Goal: Find specific page/section: Find specific page/section

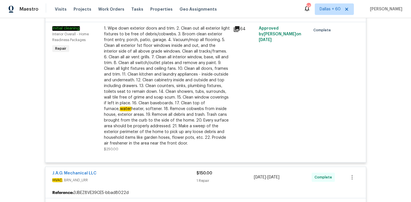
scroll to position [470, 0]
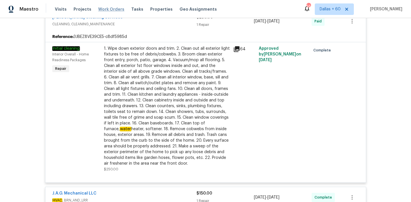
click at [103, 9] on span "Work Orders" at bounding box center [111, 9] width 26 height 6
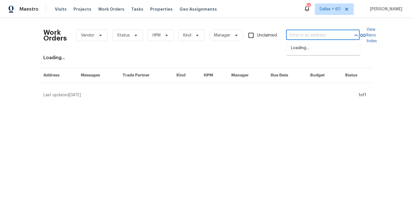
click at [325, 33] on input "text" at bounding box center [314, 35] width 57 height 9
paste input "[STREET_ADDRESS][PERSON_NAME]"
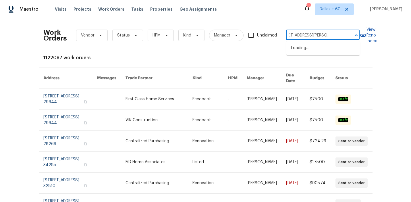
type input "[STREET_ADDRESS][PERSON_NAME]"
click at [327, 48] on li "[STREET_ADDRESS][PERSON_NAME]" at bounding box center [324, 51] width 74 height 16
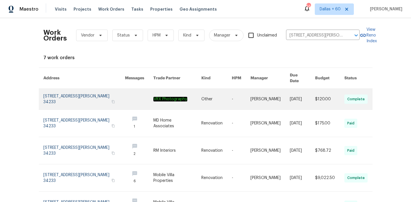
click at [202, 100] on td "Other" at bounding box center [212, 99] width 30 height 21
click at [147, 90] on link at bounding box center [139, 99] width 28 height 21
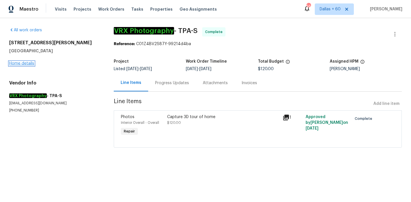
click at [24, 64] on link "Home details" at bounding box center [21, 64] width 25 height 4
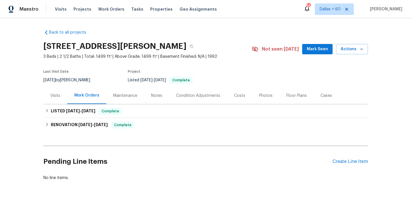
scroll to position [18, 0]
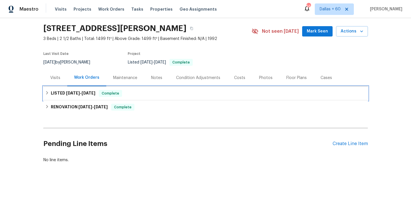
click at [191, 93] on div "LISTED [DATE] - [DATE] Complete" at bounding box center [205, 93] width 321 height 7
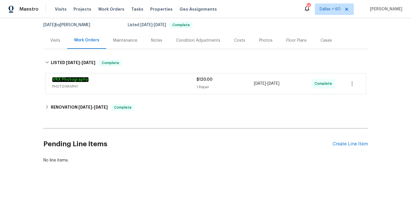
click at [184, 82] on div "VRX Photography" at bounding box center [124, 80] width 144 height 7
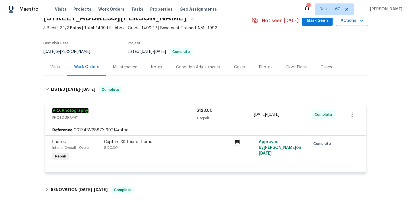
scroll to position [31, 0]
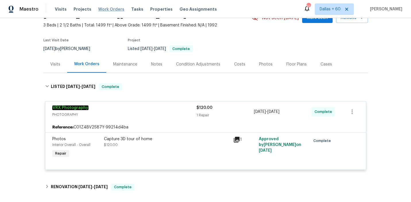
click at [110, 10] on span "Work Orders" at bounding box center [111, 9] width 26 height 6
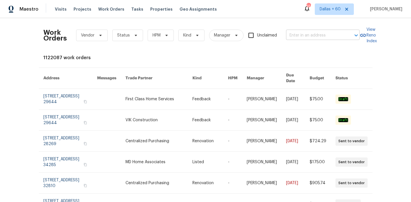
click at [303, 34] on input "text" at bounding box center [314, 35] width 57 height 9
paste input "[STREET_ADDRESS]"
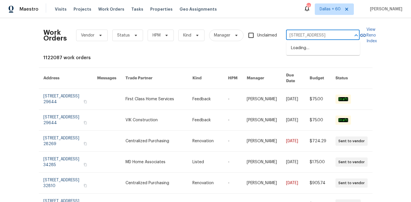
scroll to position [0, 14]
type input "[STREET_ADDRESS]"
click at [311, 50] on li "[STREET_ADDRESS]" at bounding box center [324, 47] width 74 height 9
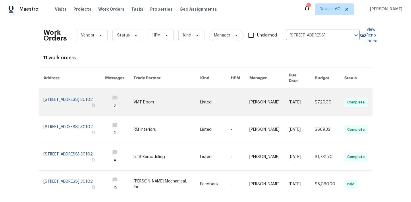
click at [174, 94] on link at bounding box center [167, 102] width 67 height 27
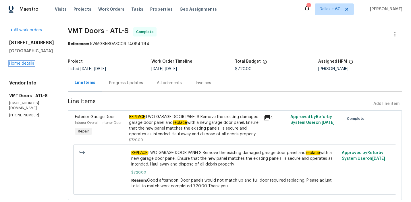
click at [22, 62] on link "Home details" at bounding box center [21, 64] width 25 height 4
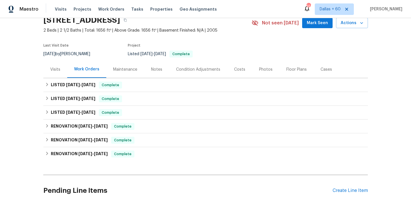
scroll to position [35, 0]
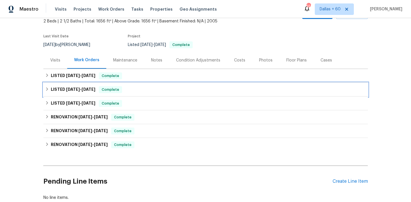
click at [154, 86] on div "LISTED [DATE] - [DATE] Complete" at bounding box center [205, 89] width 321 height 7
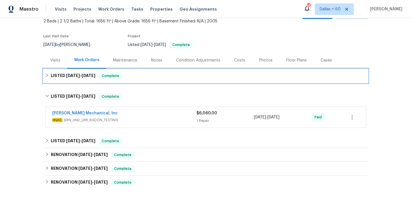
click at [153, 78] on div "LISTED [DATE] - [DATE] Complete" at bounding box center [205, 75] width 321 height 7
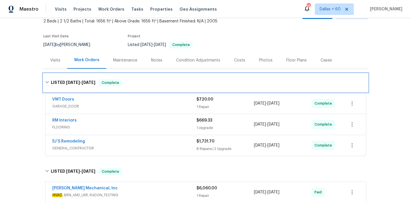
scroll to position [65, 0]
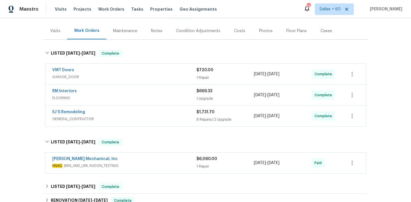
click at [155, 113] on div "5J’S Remodeling" at bounding box center [124, 112] width 144 height 7
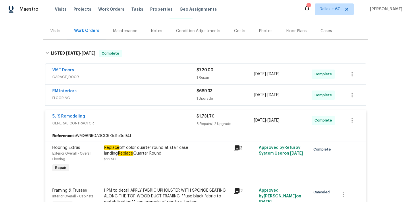
click at [147, 100] on span "FLOORING" at bounding box center [124, 98] width 144 height 6
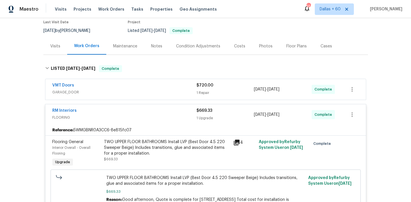
click at [147, 89] on span "GARAGE_DOOR" at bounding box center [124, 92] width 144 height 6
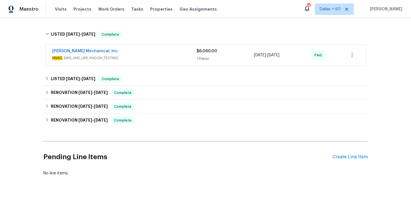
scroll to position [1074, 0]
click at [150, 55] on div "[PERSON_NAME] Mechanical, Inc" at bounding box center [124, 51] width 144 height 7
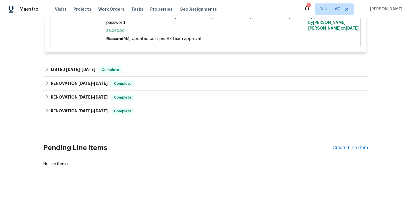
scroll to position [1180, 0]
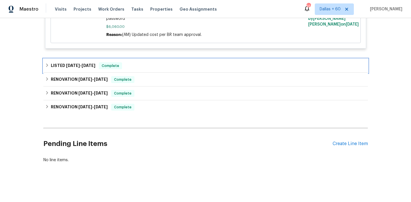
click at [161, 66] on div "LISTED [DATE] - [DATE] Complete" at bounding box center [205, 65] width 321 height 7
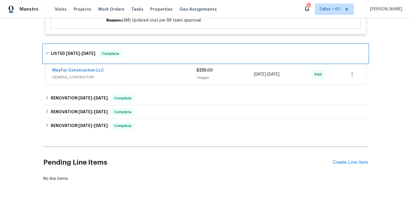
scroll to position [1195, 0]
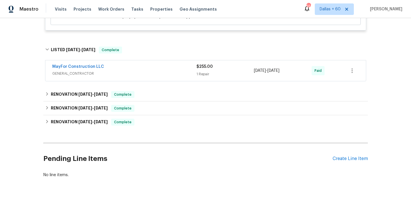
click at [161, 71] on div "MayFor Construction LLC" at bounding box center [124, 67] width 144 height 7
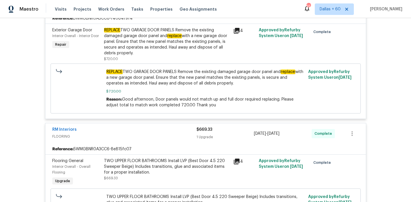
scroll to position [0, 0]
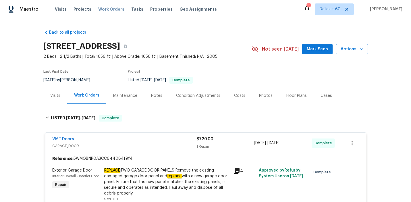
click at [109, 9] on span "Work Orders" at bounding box center [111, 9] width 26 height 6
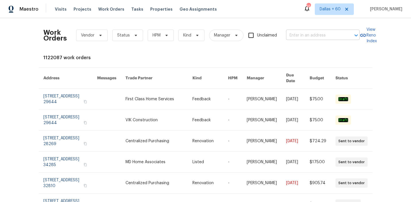
click at [297, 31] on input "text" at bounding box center [314, 35] width 57 height 9
paste input "[STREET_ADDRESS]"
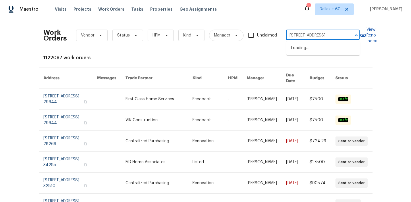
scroll to position [0, 30]
type input "[STREET_ADDRESS]"
click at [307, 50] on li "[STREET_ADDRESS]" at bounding box center [324, 47] width 74 height 9
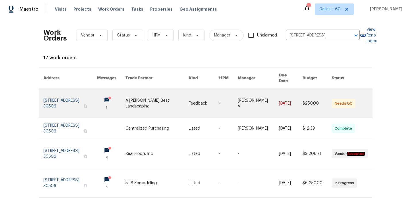
click at [192, 95] on link at bounding box center [204, 103] width 30 height 29
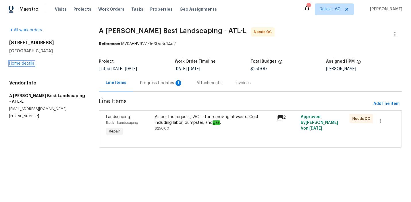
click at [22, 64] on link "Home details" at bounding box center [21, 64] width 25 height 4
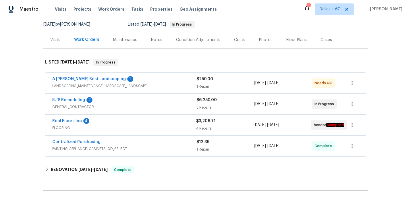
click at [168, 86] on span "LANDSCAPING_MAINTENANCE, HARDSCAPE_LANDSCAPE" at bounding box center [124, 86] width 144 height 6
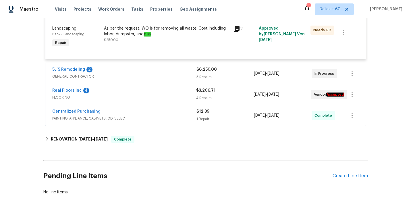
click at [168, 71] on div "5J’S Remodeling 2" at bounding box center [124, 70] width 144 height 7
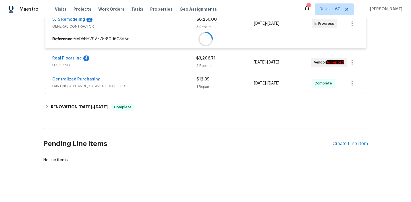
scroll to position [192, 0]
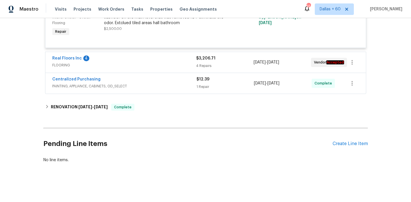
click at [164, 64] on span "FLOORING" at bounding box center [124, 65] width 144 height 6
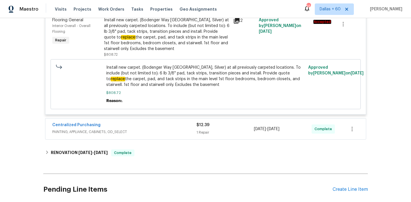
scroll to position [817, 0]
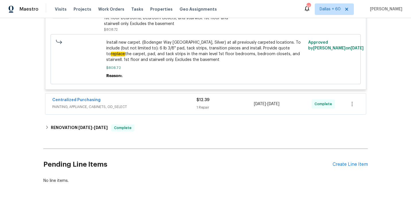
click at [158, 104] on div "Centralized Purchasing" at bounding box center [124, 100] width 144 height 7
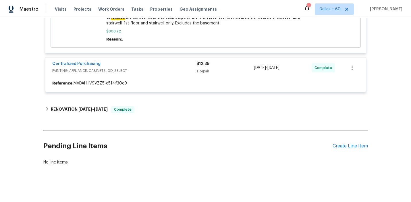
scroll to position [855, 0]
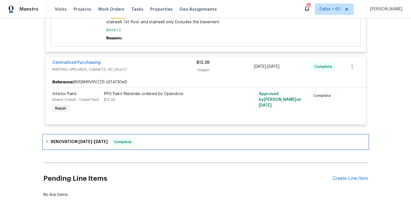
click at [167, 143] on div "RENOVATION [DATE] - [DATE] Complete" at bounding box center [205, 142] width 321 height 7
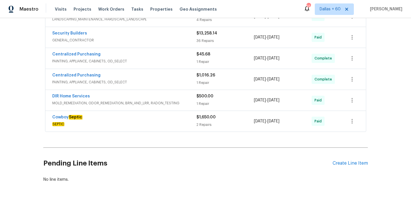
scroll to position [1148, 0]
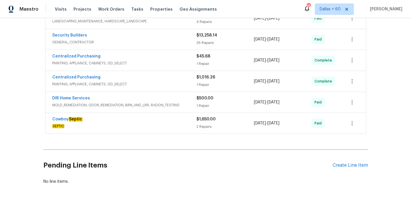
click at [178, 59] on div "Centralized Purchasing" at bounding box center [124, 56] width 144 height 7
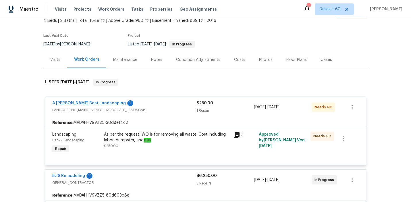
scroll to position [0, 0]
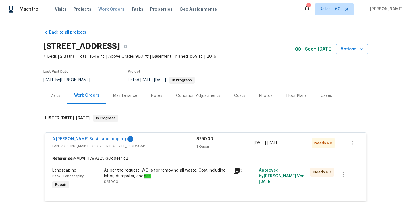
click at [107, 10] on span "Work Orders" at bounding box center [111, 9] width 26 height 6
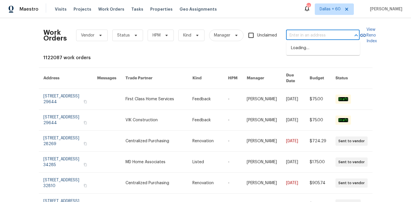
click at [325, 31] on input "text" at bounding box center [314, 35] width 57 height 9
paste input "[STREET_ADDRESS][PERSON_NAME]"
type input "[STREET_ADDRESS][PERSON_NAME]"
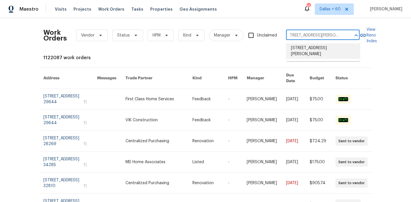
click at [329, 49] on li "[STREET_ADDRESS][PERSON_NAME]" at bounding box center [324, 51] width 74 height 16
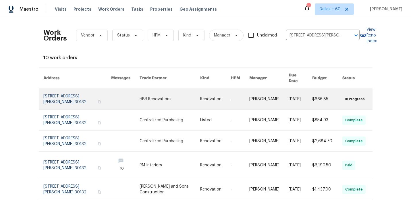
click at [165, 93] on link at bounding box center [170, 99] width 61 height 21
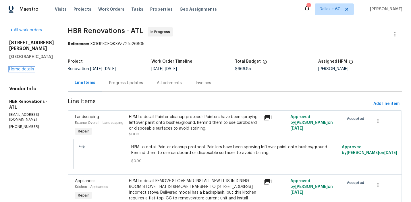
click at [20, 67] on link "Home details" at bounding box center [21, 69] width 25 height 4
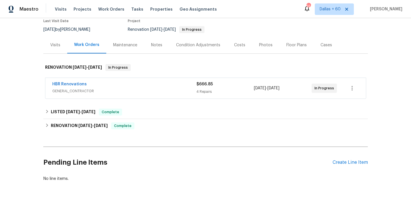
click at [174, 89] on span "GENERAL_CONTRACTOR" at bounding box center [124, 91] width 144 height 6
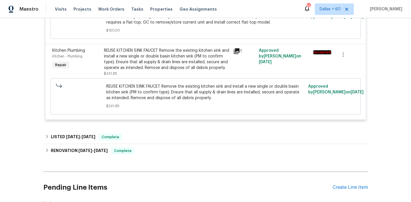
scroll to position [347, 0]
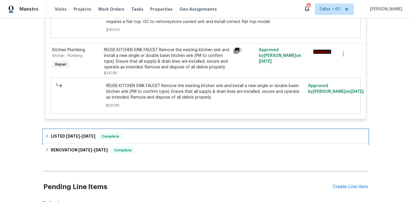
click at [165, 142] on div "LISTED [DATE] - [DATE] Complete" at bounding box center [205, 137] width 325 height 14
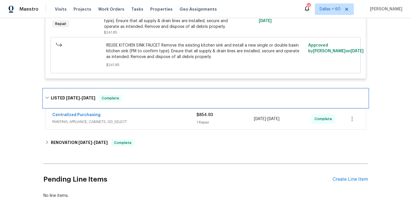
scroll to position [407, 0]
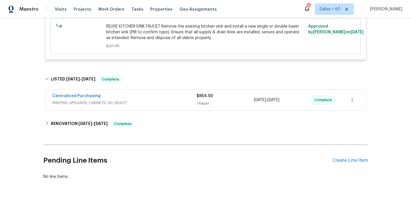
click at [168, 95] on div "Centralized Purchasing" at bounding box center [124, 96] width 144 height 7
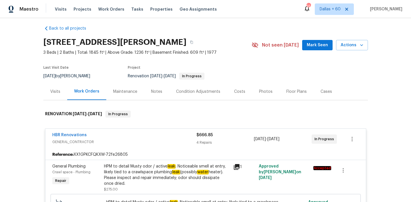
scroll to position [0, 0]
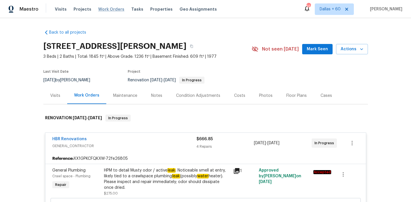
click at [110, 9] on span "Work Orders" at bounding box center [111, 9] width 26 height 6
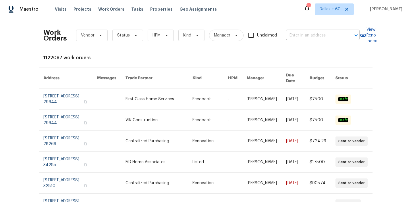
click at [316, 34] on input "text" at bounding box center [314, 35] width 57 height 9
paste input "[STREET_ADDRESS]"
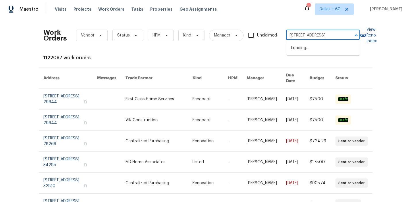
scroll to position [0, 28]
type input "[STREET_ADDRESS]"
click at [318, 50] on li "[STREET_ADDRESS]" at bounding box center [324, 47] width 74 height 9
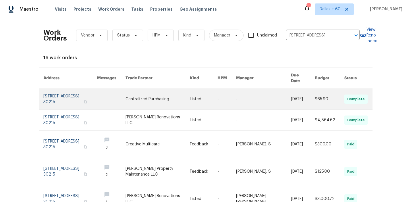
click at [138, 93] on link at bounding box center [158, 99] width 64 height 21
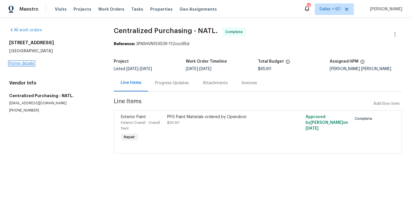
click at [25, 62] on link "Home details" at bounding box center [21, 64] width 25 height 4
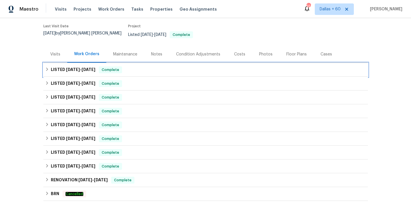
click at [159, 70] on div "LISTED [DATE] - [DATE] Complete" at bounding box center [205, 70] width 325 height 14
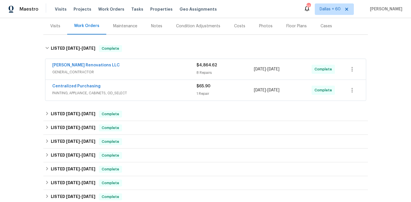
click at [159, 70] on span "GENERAL_CONTRACTOR" at bounding box center [124, 72] width 144 height 6
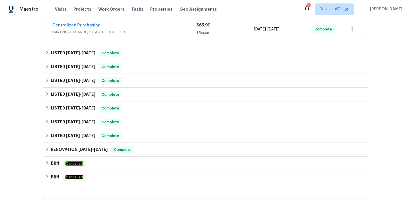
scroll to position [607, 0]
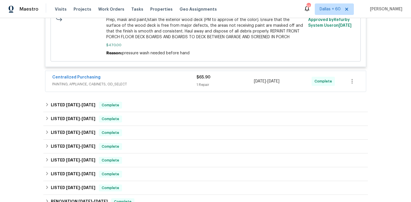
click at [161, 79] on div "Centralized Purchasing" at bounding box center [124, 77] width 144 height 7
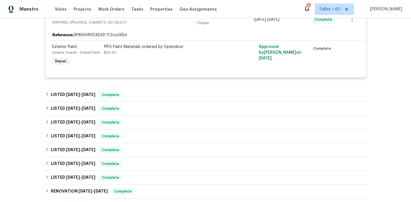
scroll to position [669, 0]
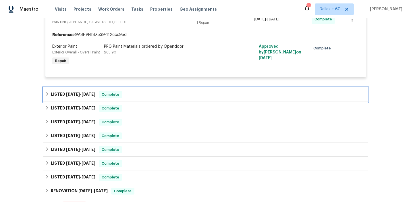
click at [146, 91] on div "LISTED [DATE] - [DATE] Complete" at bounding box center [205, 94] width 321 height 7
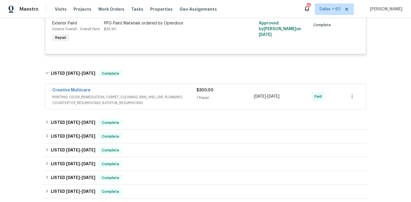
click at [151, 94] on span "PAINTING, ODOR_REMEDIATION, CARPET_CLEANING, BRN_AND_LRR, PLUMBING, COUNTERTOP_…" at bounding box center [124, 99] width 144 height 11
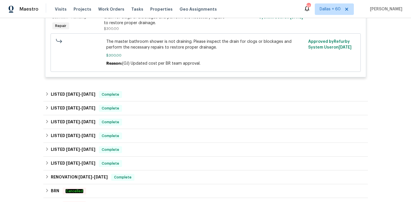
scroll to position [813, 0]
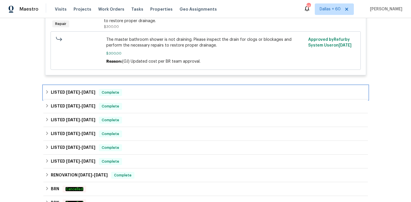
click at [151, 91] on div "LISTED [DATE] - [DATE] Complete" at bounding box center [205, 92] width 321 height 7
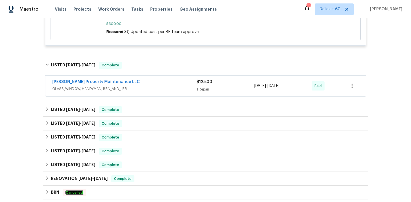
click at [150, 86] on span "GLASS_WINDOW, HANDYMAN, BRN_AND_LRR" at bounding box center [124, 89] width 144 height 6
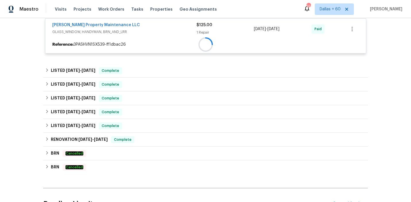
scroll to position [905, 0]
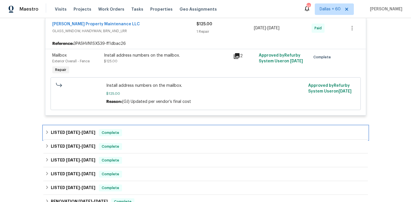
click at [151, 135] on div "LISTED [DATE] - [DATE] Complete" at bounding box center [205, 133] width 325 height 14
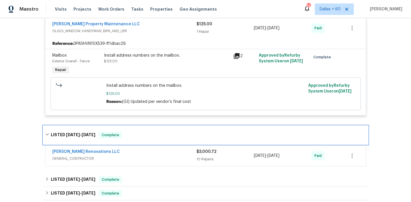
scroll to position [941, 0]
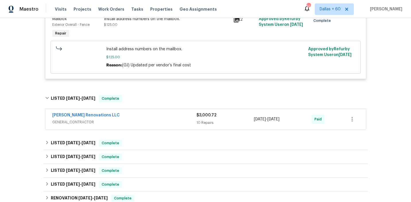
click at [152, 117] on div "[PERSON_NAME] Renovations LLC" at bounding box center [124, 115] width 144 height 7
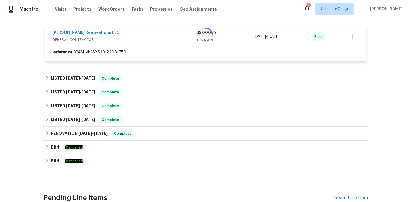
scroll to position [1030, 0]
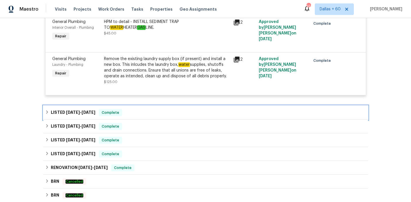
click at [152, 106] on div "LISTED [DATE] - [DATE] Complete" at bounding box center [205, 113] width 325 height 14
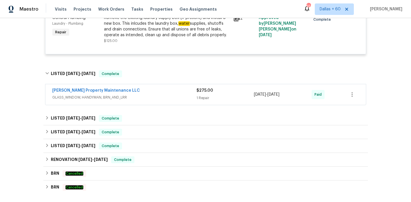
click at [153, 95] on span "GLASS_WINDOW, HANDYMAN, BRN_AND_LRR" at bounding box center [124, 98] width 144 height 6
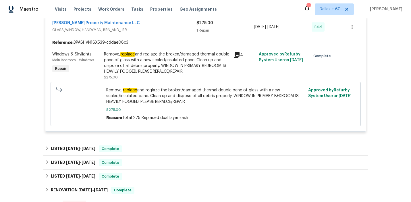
scroll to position [1680, 0]
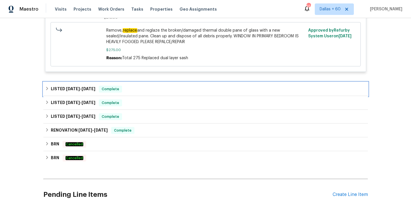
click at [153, 89] on div "LISTED [DATE] - [DATE] Complete" at bounding box center [205, 89] width 325 height 14
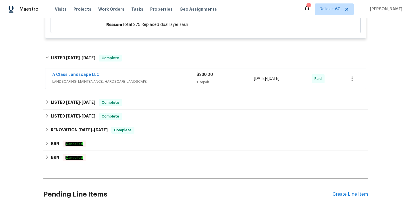
click at [161, 72] on div "A Class Landscape LLC" at bounding box center [124, 75] width 144 height 7
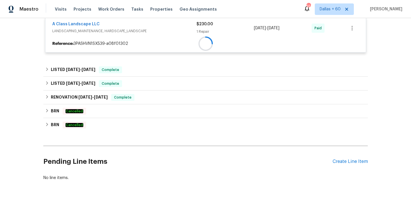
scroll to position [1770, 0]
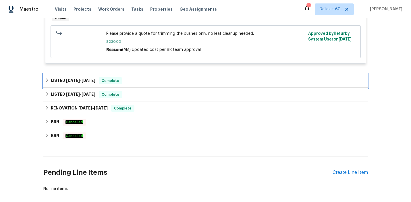
click at [161, 77] on div "LISTED [DATE] - [DATE] Complete" at bounding box center [205, 80] width 321 height 7
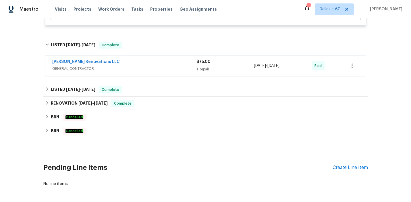
click at [161, 66] on span "GENERAL_CONTRACTOR" at bounding box center [124, 69] width 144 height 6
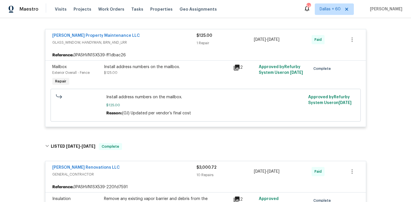
scroll to position [845, 0]
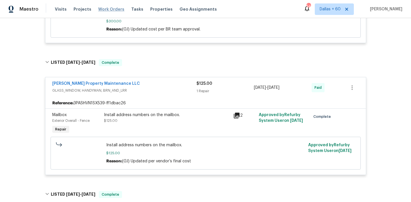
click at [110, 11] on span "Work Orders" at bounding box center [111, 9] width 26 height 6
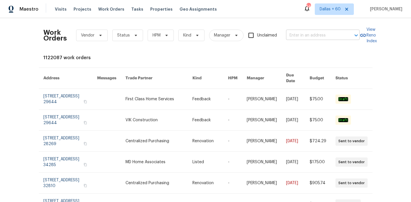
click at [316, 35] on input "text" at bounding box center [314, 35] width 57 height 9
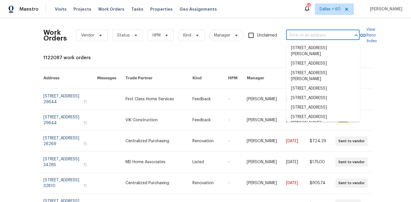
paste input "[STREET_ADDRESS][PERSON_NAME]"
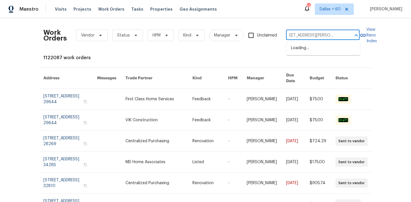
type input "[STREET_ADDRESS][PERSON_NAME]"
click at [307, 49] on li "[STREET_ADDRESS][PERSON_NAME]" at bounding box center [324, 51] width 74 height 16
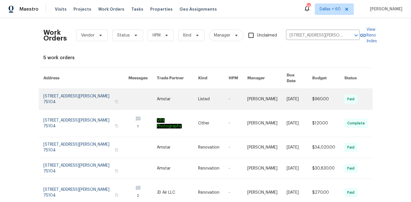
click at [136, 93] on link at bounding box center [142, 99] width 28 height 21
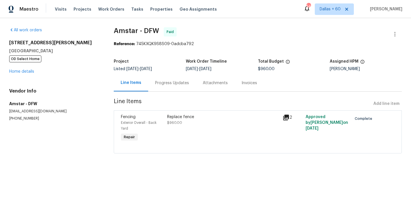
click at [16, 63] on div "[STREET_ADDRESS][PERSON_NAME] OD Select Home Home details" at bounding box center [54, 57] width 91 height 34
click at [21, 73] on link "Home details" at bounding box center [21, 72] width 25 height 4
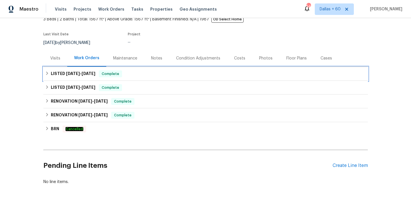
click at [190, 75] on div "LISTED [DATE] - [DATE] Complete" at bounding box center [205, 73] width 321 height 7
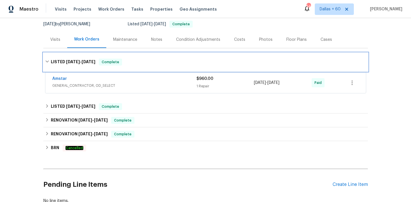
scroll to position [62, 0]
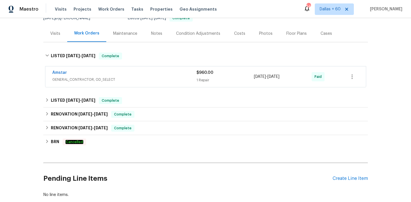
click at [176, 78] on span "GENERAL_CONTRACTOR, OD_SELECT" at bounding box center [124, 80] width 144 height 6
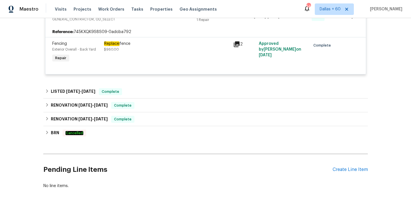
scroll to position [134, 0]
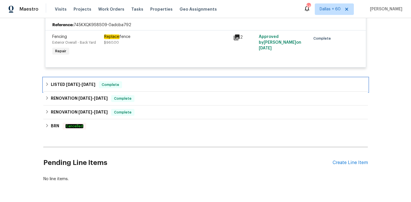
click at [155, 86] on div "LISTED [DATE] - [DATE] Complete" at bounding box center [205, 84] width 321 height 7
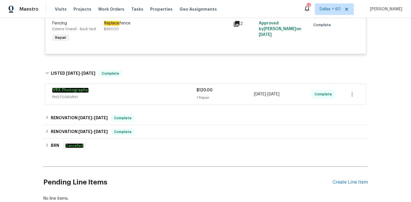
click at [155, 92] on div "VRX Photography" at bounding box center [124, 90] width 144 height 7
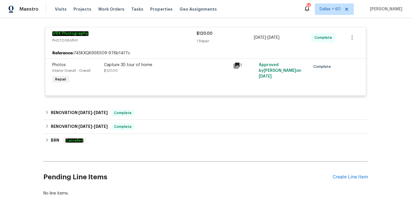
scroll to position [212, 0]
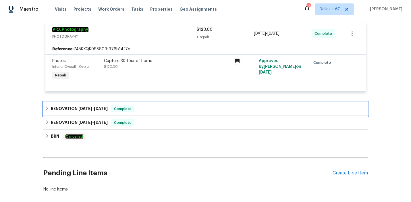
click at [168, 104] on div "RENOVATION [DATE] - [DATE] Complete" at bounding box center [205, 109] width 325 height 14
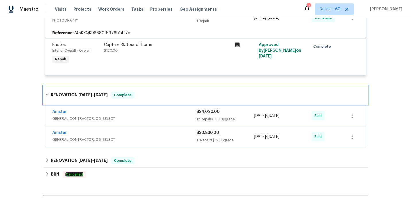
scroll to position [229, 0]
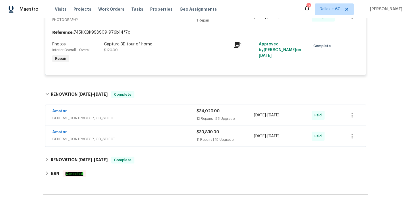
click at [160, 137] on span "GENERAL_CONTRACTOR, OD_SELECT" at bounding box center [124, 139] width 144 height 6
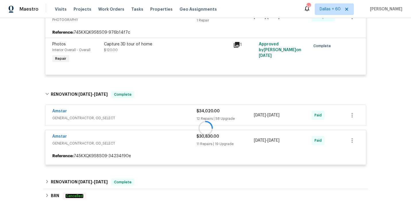
click at [153, 119] on div at bounding box center [205, 127] width 325 height 85
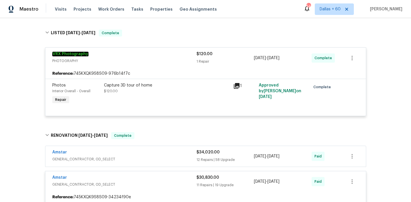
scroll to position [188, 0]
